Goal: Navigation & Orientation: Find specific page/section

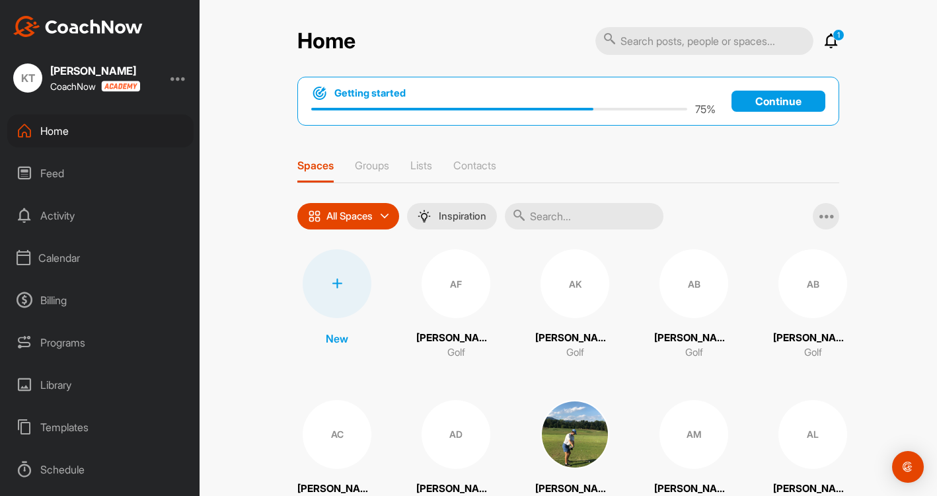
click at [68, 262] on div "Calendar" at bounding box center [100, 257] width 186 height 33
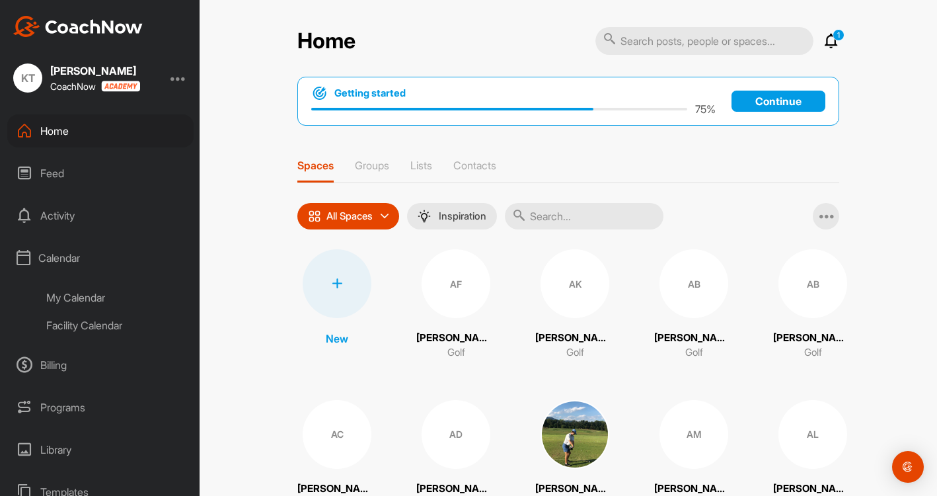
click at [87, 297] on div "My Calendar" at bounding box center [115, 297] width 157 height 28
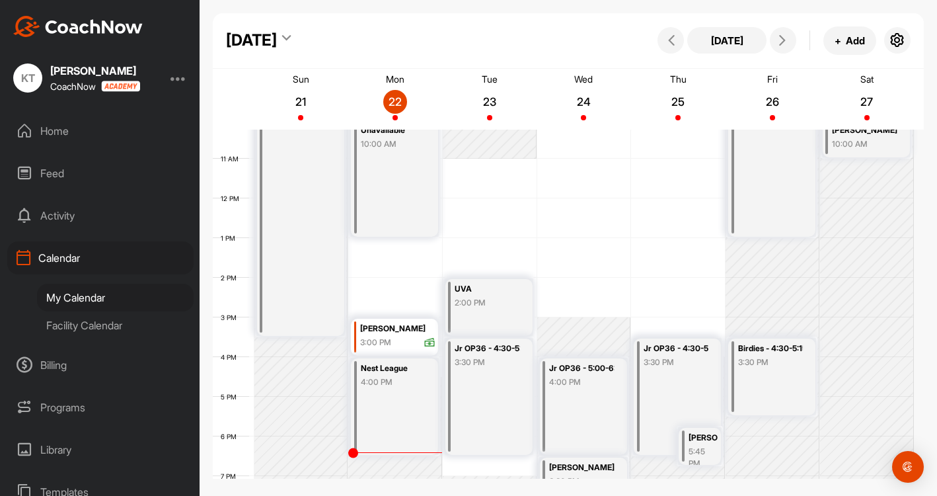
scroll to position [493, 0]
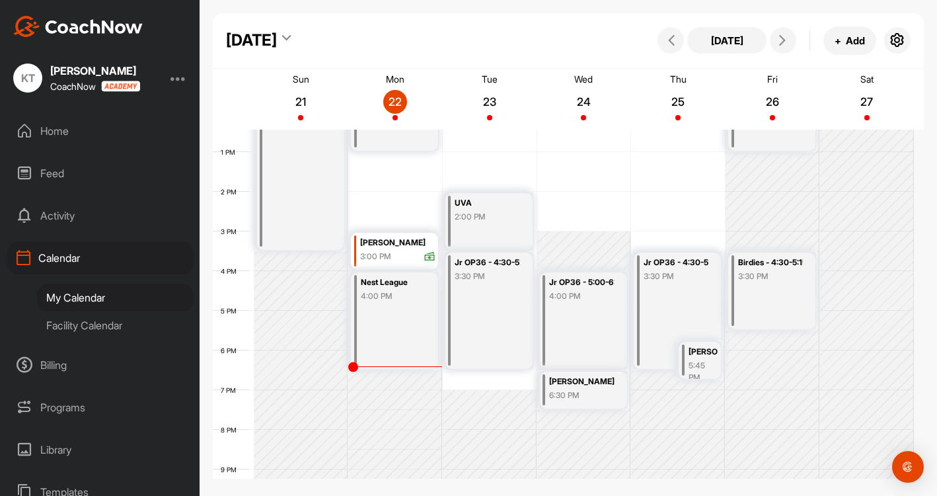
click at [100, 328] on div "Facility Calendar" at bounding box center [115, 325] width 157 height 28
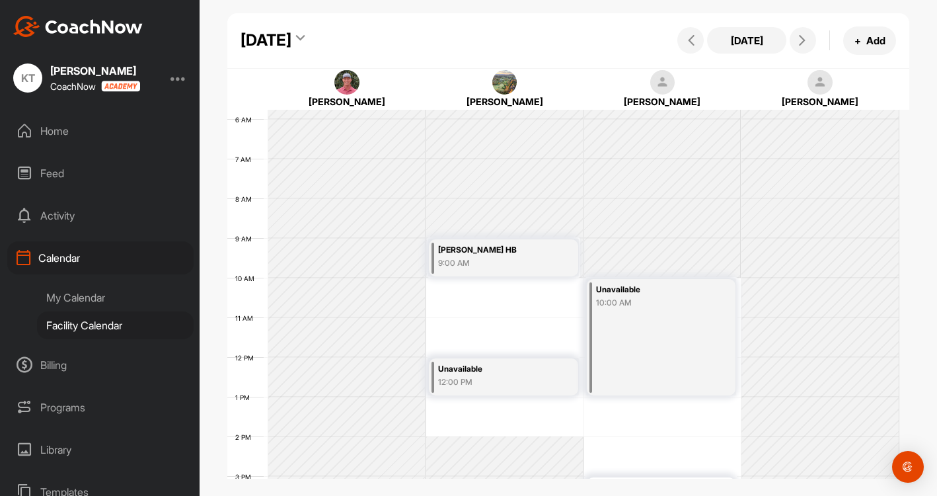
scroll to position [361, 0]
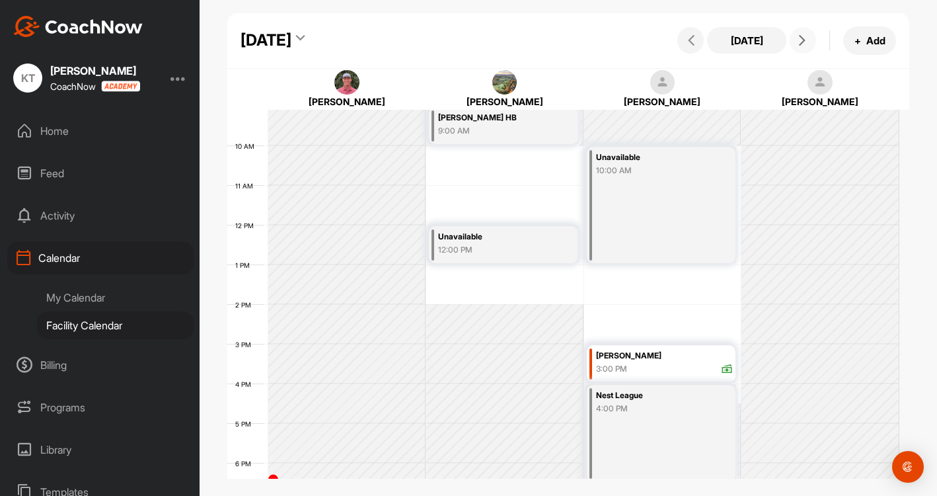
click at [806, 44] on icon at bounding box center [802, 40] width 11 height 11
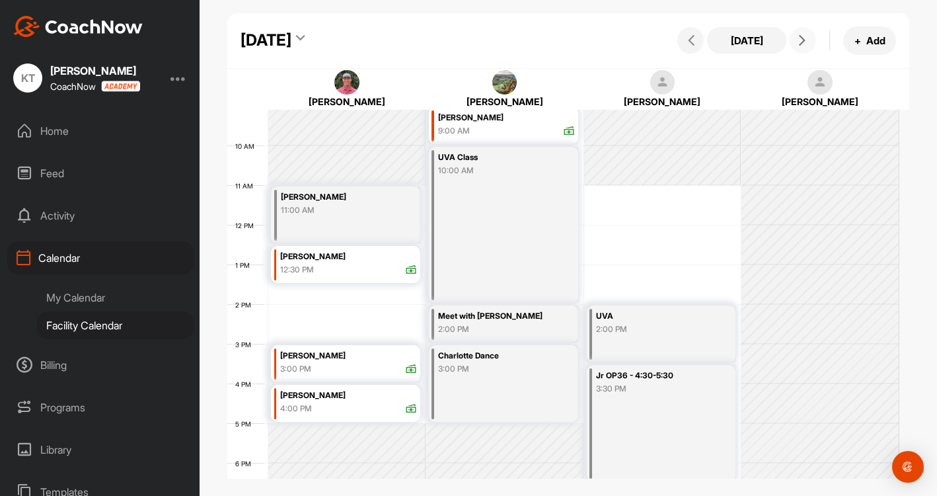
click at [811, 42] on button at bounding box center [803, 40] width 26 height 26
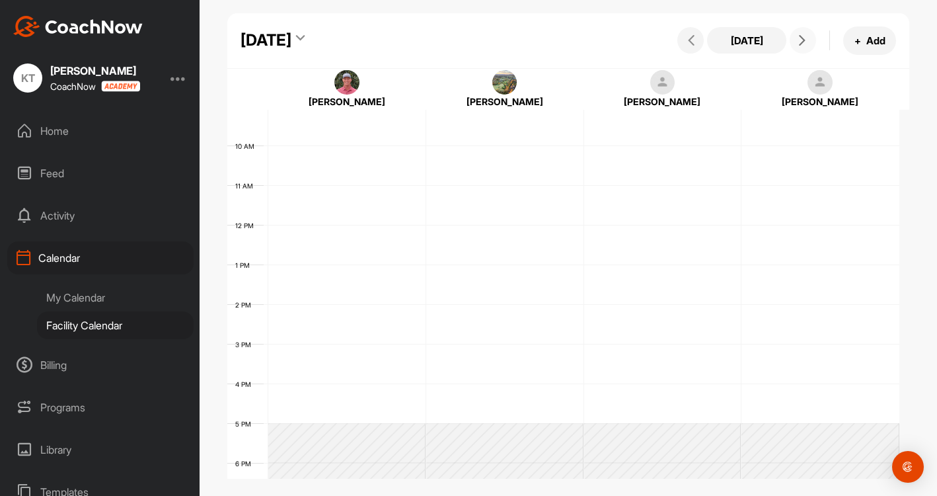
scroll to position [229, 0]
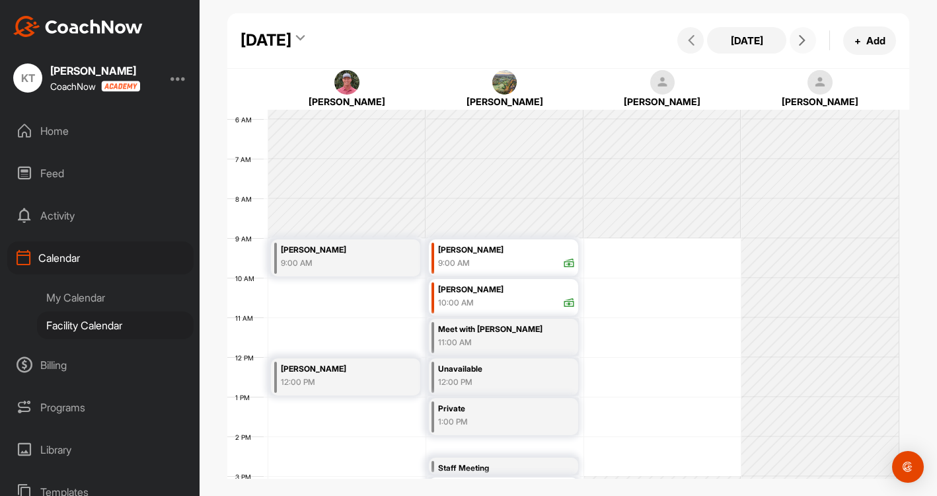
click at [811, 42] on button at bounding box center [803, 40] width 26 height 26
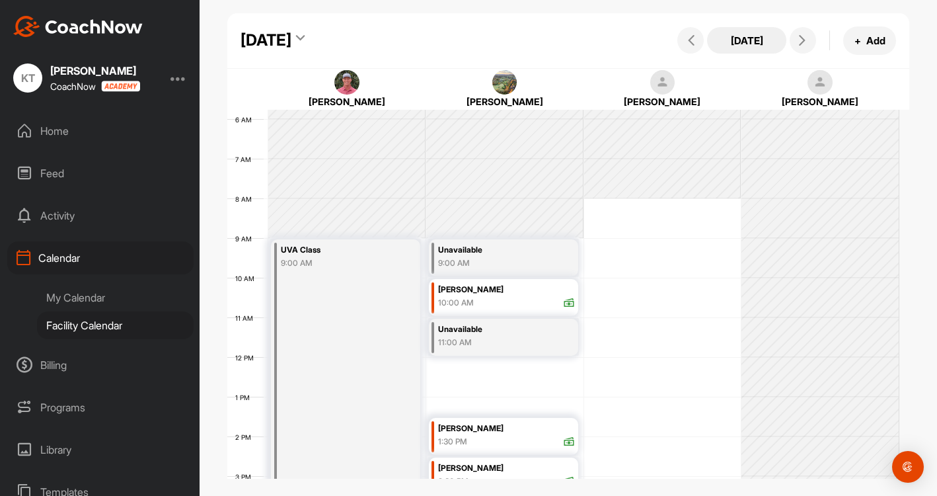
click at [749, 40] on button "[DATE]" at bounding box center [746, 40] width 79 height 26
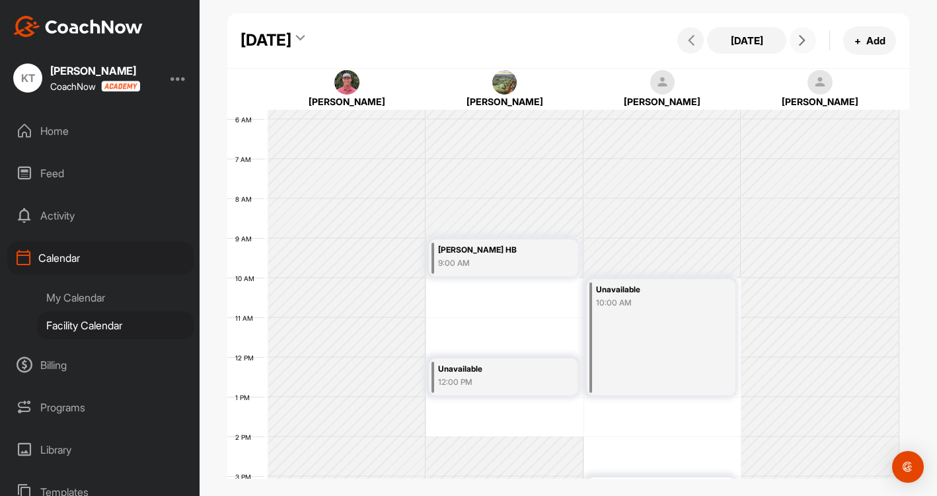
click at [803, 44] on icon at bounding box center [802, 40] width 11 height 11
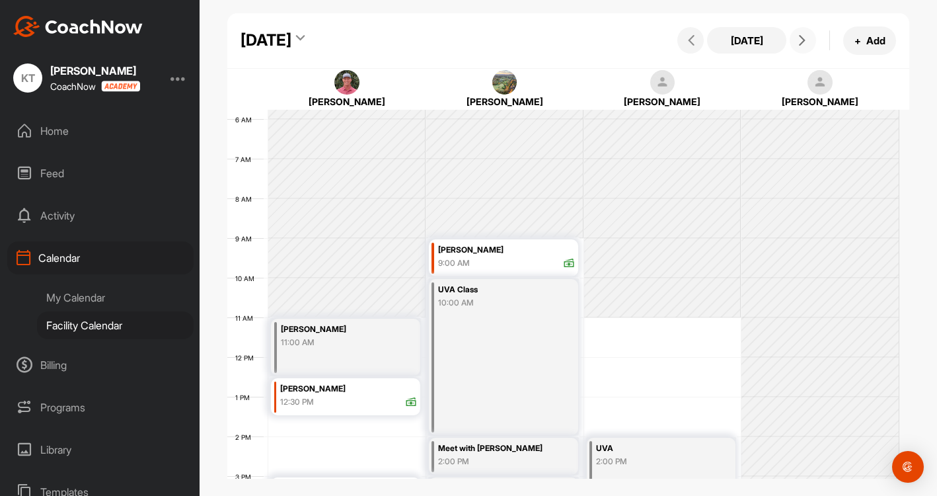
scroll to position [295, 0]
